Goal: Information Seeking & Learning: Find specific page/section

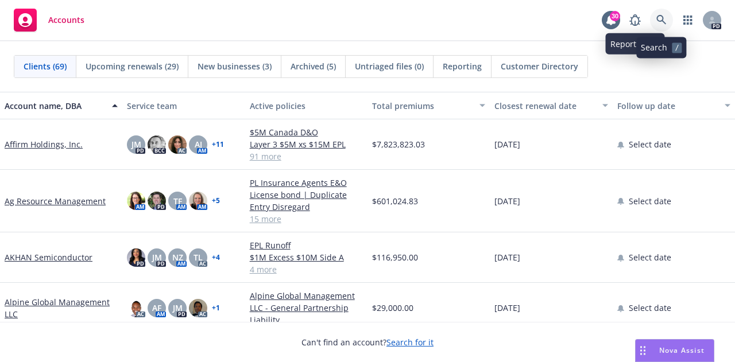
click at [664, 18] on icon at bounding box center [661, 20] width 10 height 10
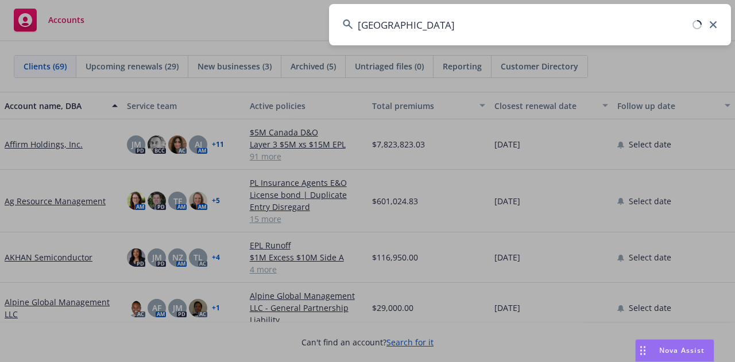
type input "[GEOGRAPHIC_DATA]"
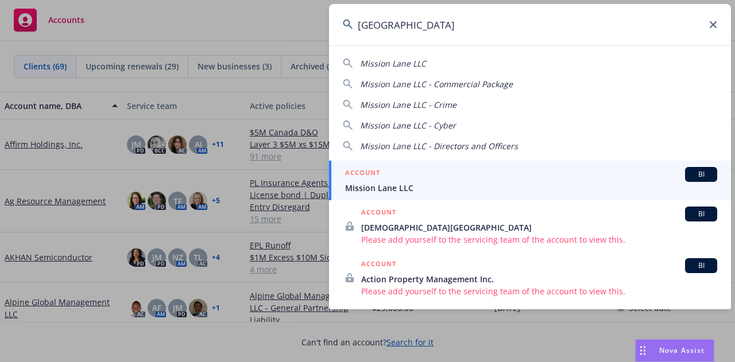
click at [420, 187] on span "Mission Lane LLC" at bounding box center [531, 188] width 372 height 12
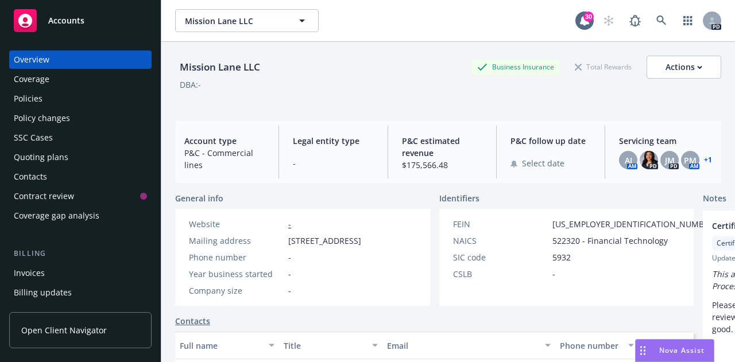
click at [36, 98] on div "Policies" at bounding box center [28, 99] width 29 height 18
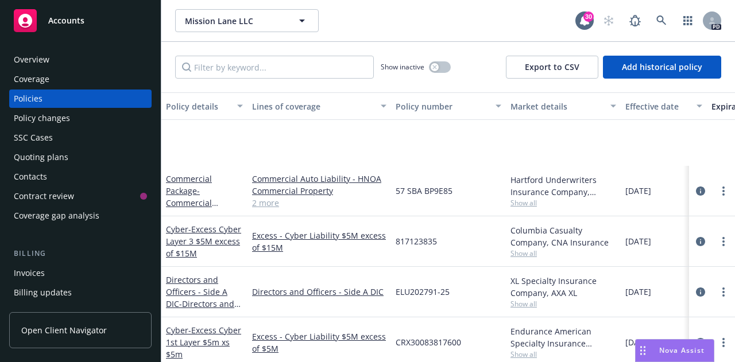
scroll to position [108, 0]
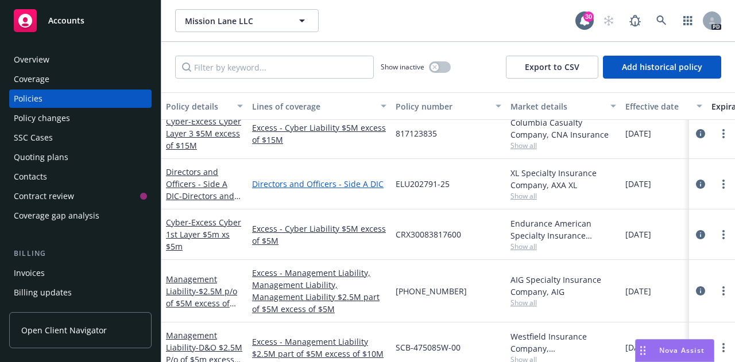
click at [331, 188] on link "Directors and Officers - Side A DIC" at bounding box center [319, 184] width 134 height 12
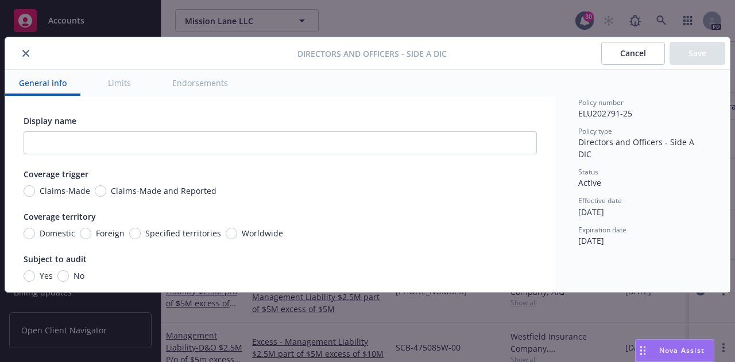
click at [604, 61] on button "Cancel" at bounding box center [633, 53] width 64 height 23
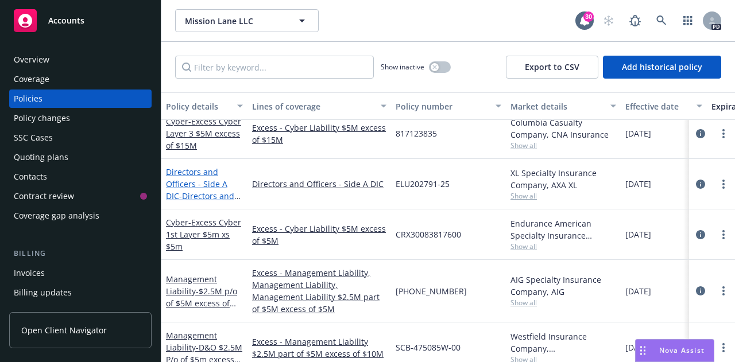
click at [183, 180] on link "Directors and Officers - Side A DIC - Directors and Officers - Side A DIC" at bounding box center [204, 189] width 77 height 47
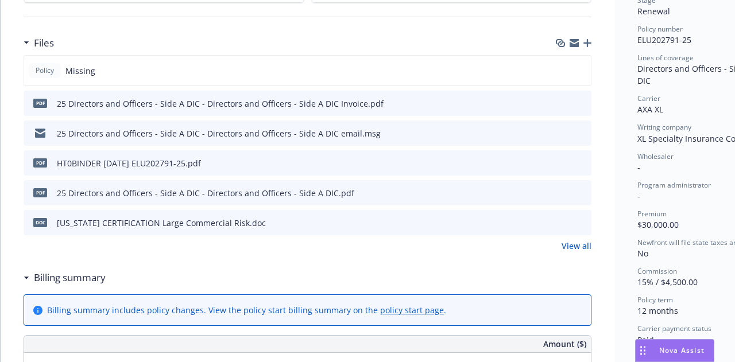
scroll to position [285, 0]
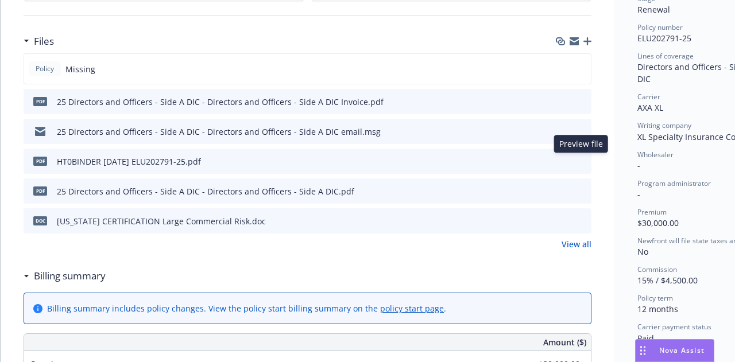
click at [580, 160] on icon "preview file" at bounding box center [580, 161] width 10 height 8
click at [580, 192] on icon "preview file" at bounding box center [580, 191] width 10 height 8
